Goal: Task Accomplishment & Management: Manage account settings

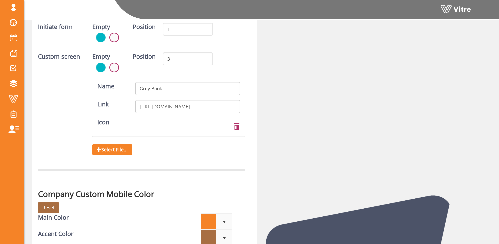
scroll to position [1992, 0]
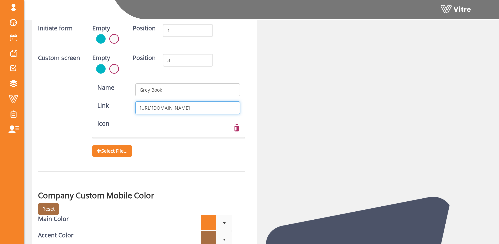
click at [191, 111] on input "[URL][DOMAIN_NAME]" at bounding box center [187, 107] width 104 height 13
click at [178, 108] on input "[URL][DOMAIN_NAME]" at bounding box center [187, 107] width 104 height 13
drag, startPoint x: 190, startPoint y: 109, endPoint x: 276, endPoint y: 111, distance: 85.4
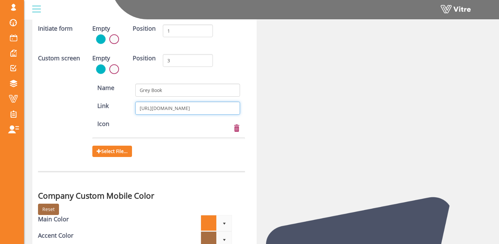
scroll to position [1990, 0]
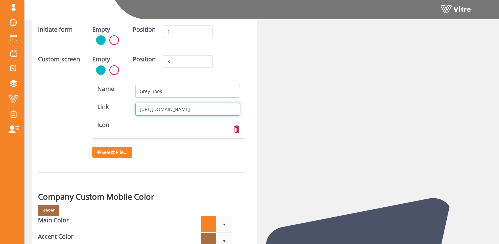
click at [181, 107] on input "[URL][DOMAIN_NAME]" at bounding box center [187, 109] width 104 height 13
drag, startPoint x: 193, startPoint y: 107, endPoint x: 127, endPoint y: 108, distance: 66.1
click at [127, 108] on div "Link [URL][DOMAIN_NAME]" at bounding box center [168, 109] width 163 height 13
click at [217, 110] on input "[URL][DOMAIN_NAME]" at bounding box center [187, 109] width 104 height 13
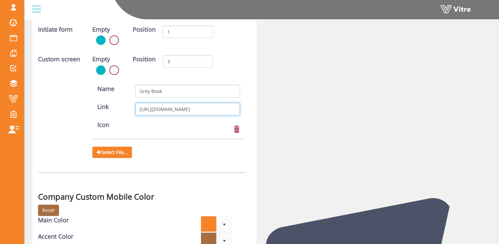
click at [217, 110] on input "[URL][DOMAIN_NAME]" at bounding box center [187, 109] width 104 height 13
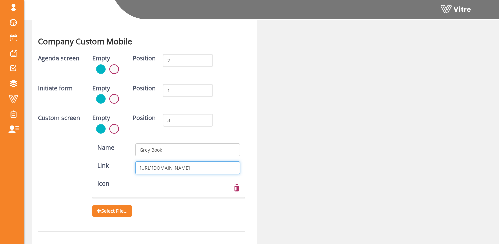
scroll to position [1947, 0]
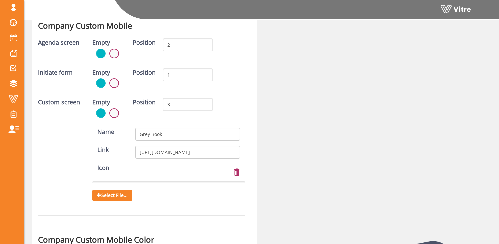
click at [239, 75] on div "Initiate form Empty Position 1" at bounding box center [141, 80] width 217 height 25
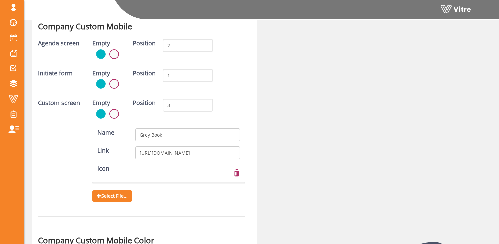
scroll to position [1946, 0]
